Goal: Information Seeking & Learning: Compare options

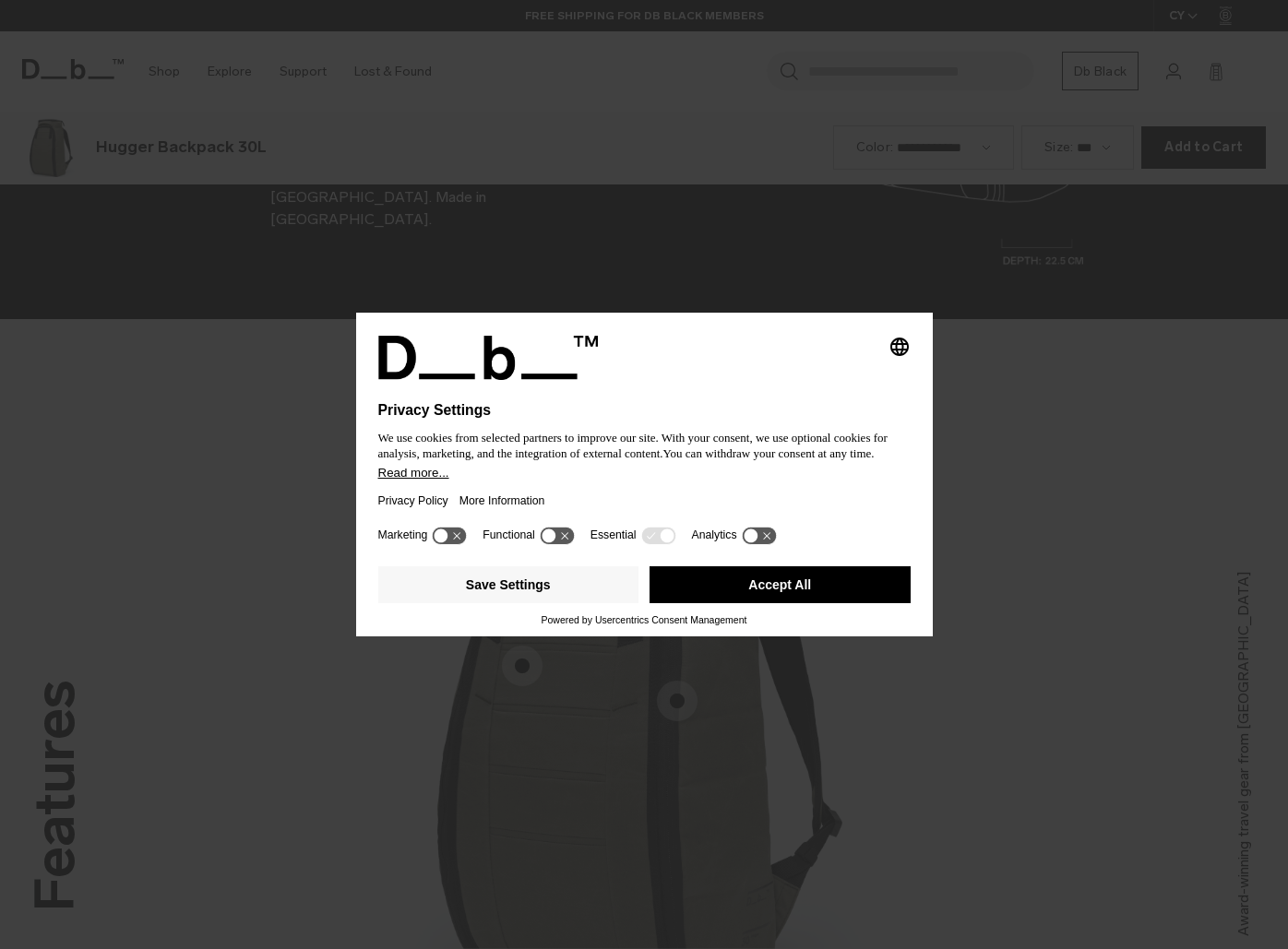
scroll to position [2847, 0]
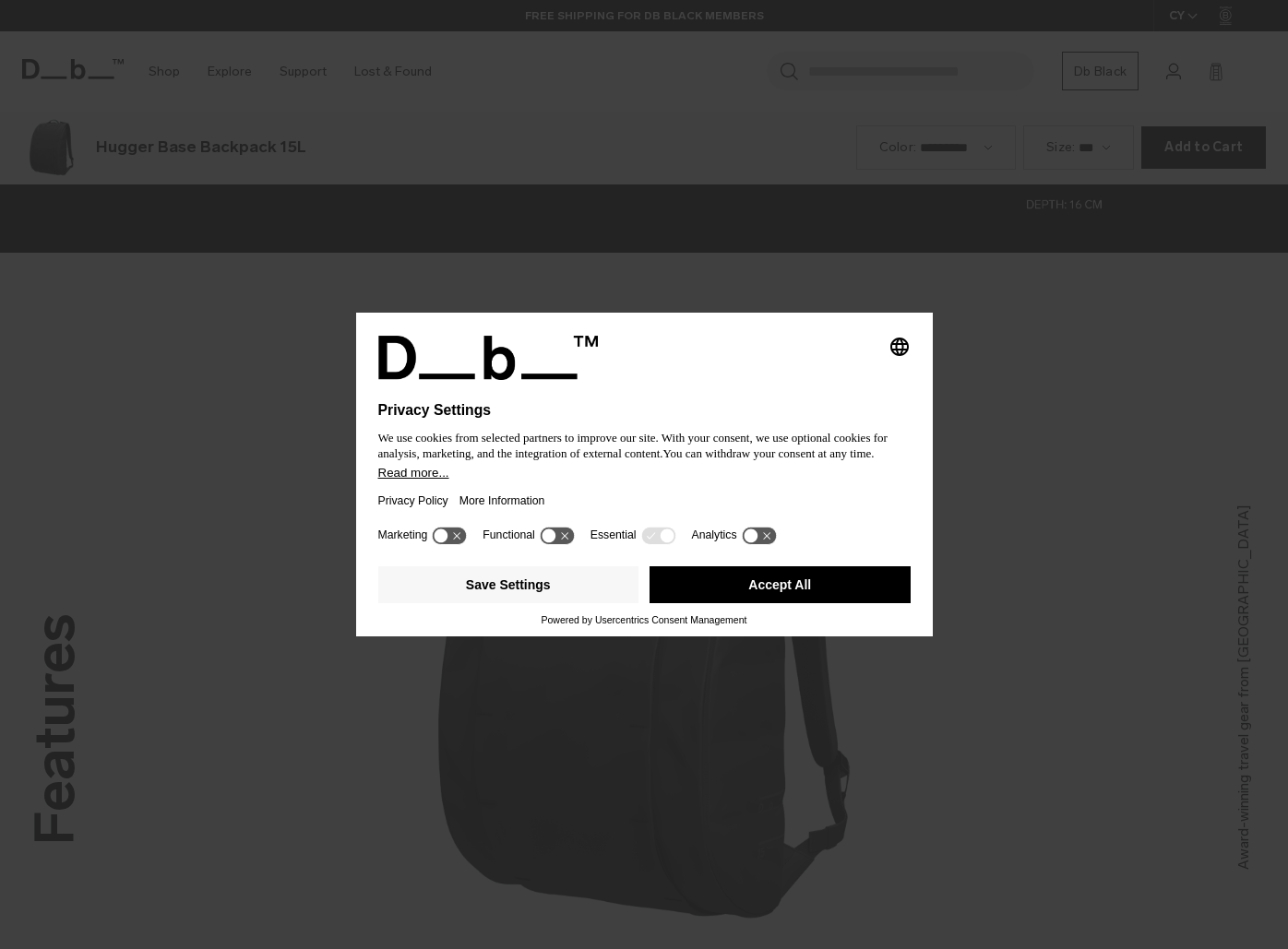
scroll to position [2847, 0]
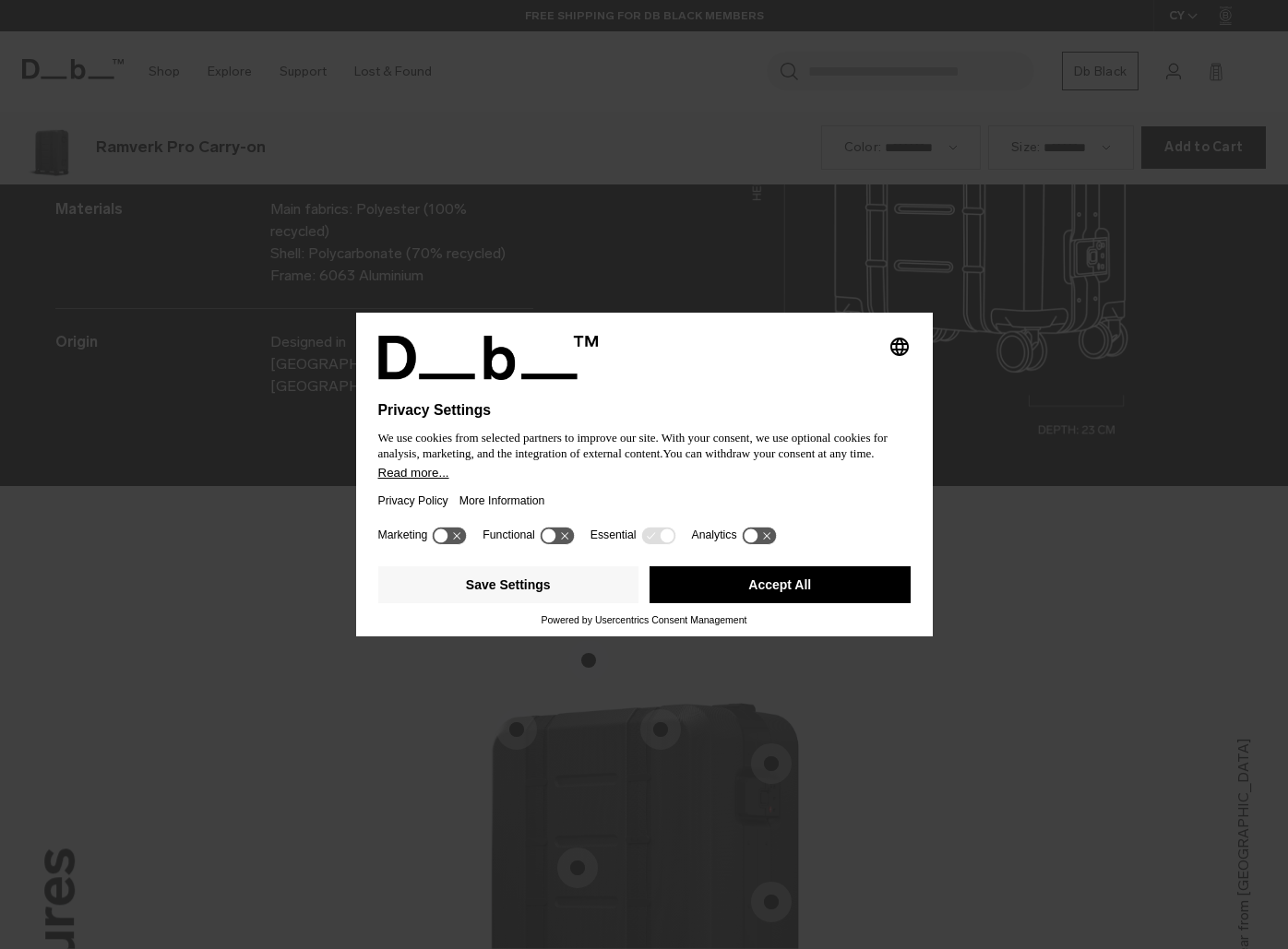
scroll to position [2847, 0]
